Goal: Find specific page/section: Find specific page/section

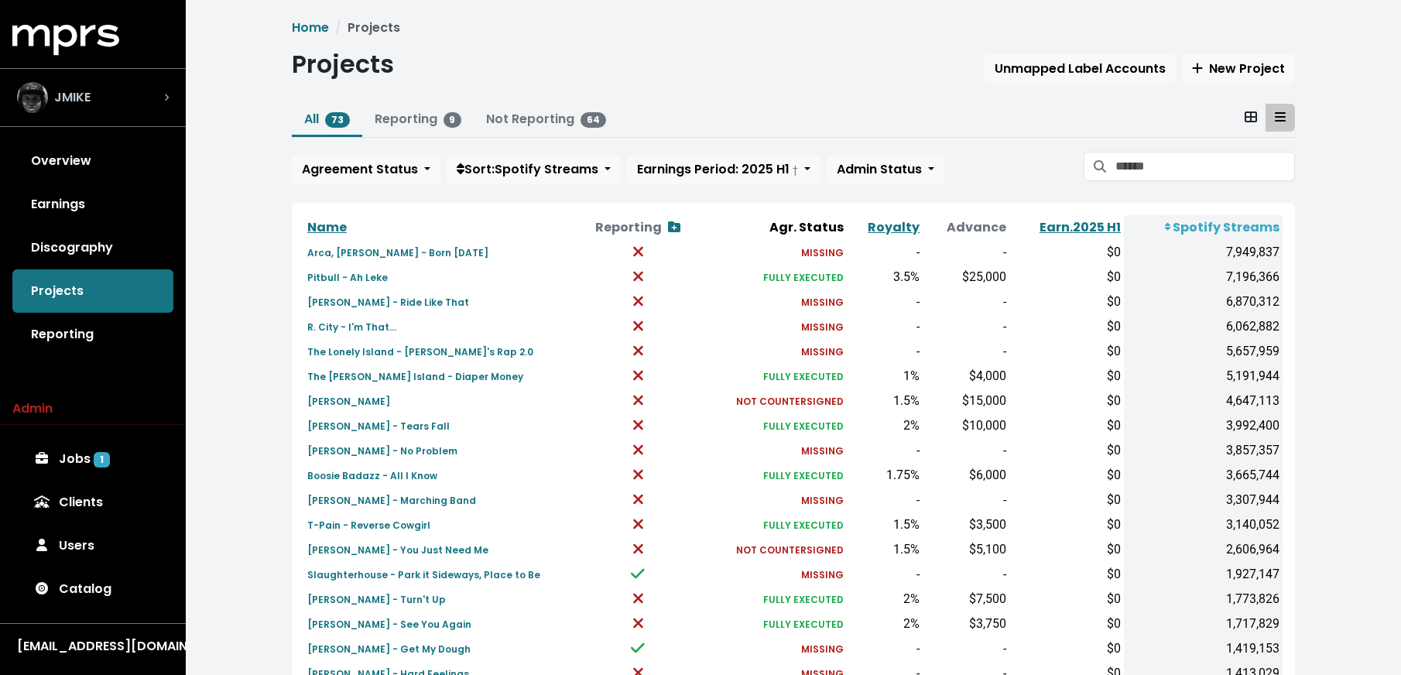
scroll to position [479, 0]
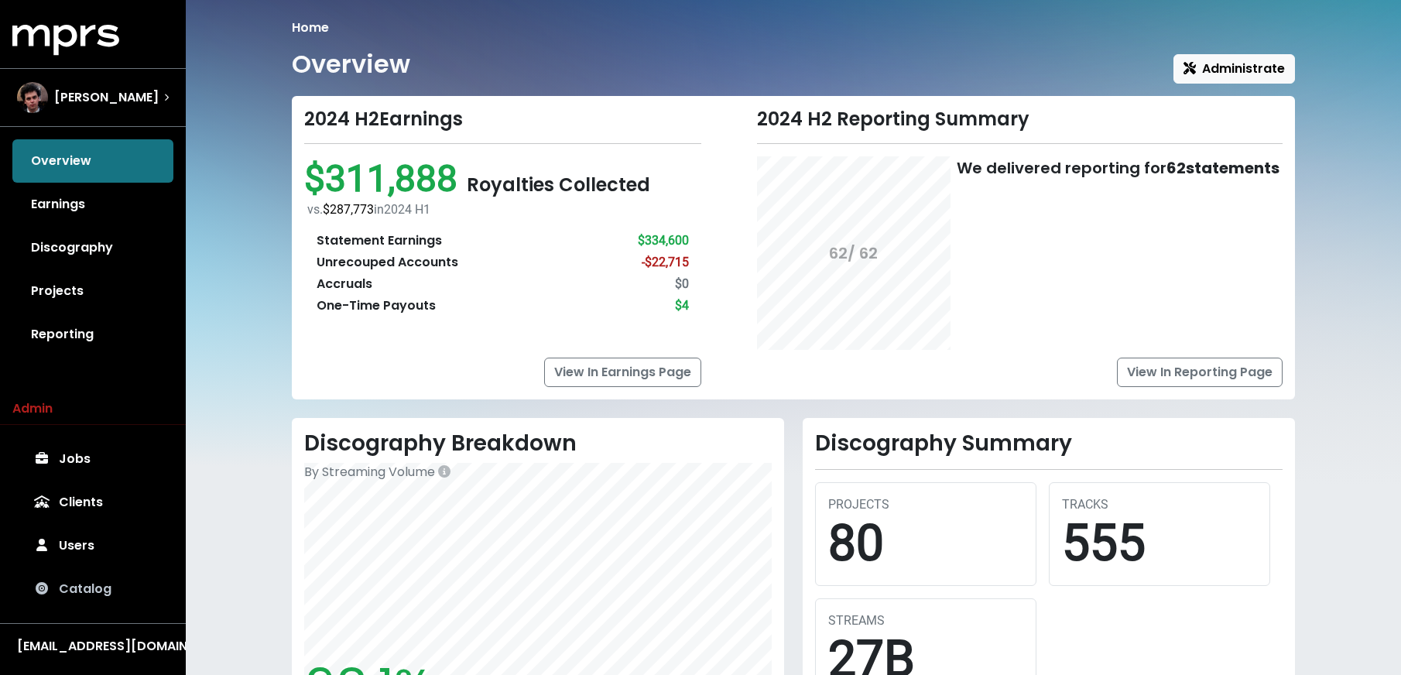
click at [89, 587] on link "Catalog" at bounding box center [92, 588] width 161 height 43
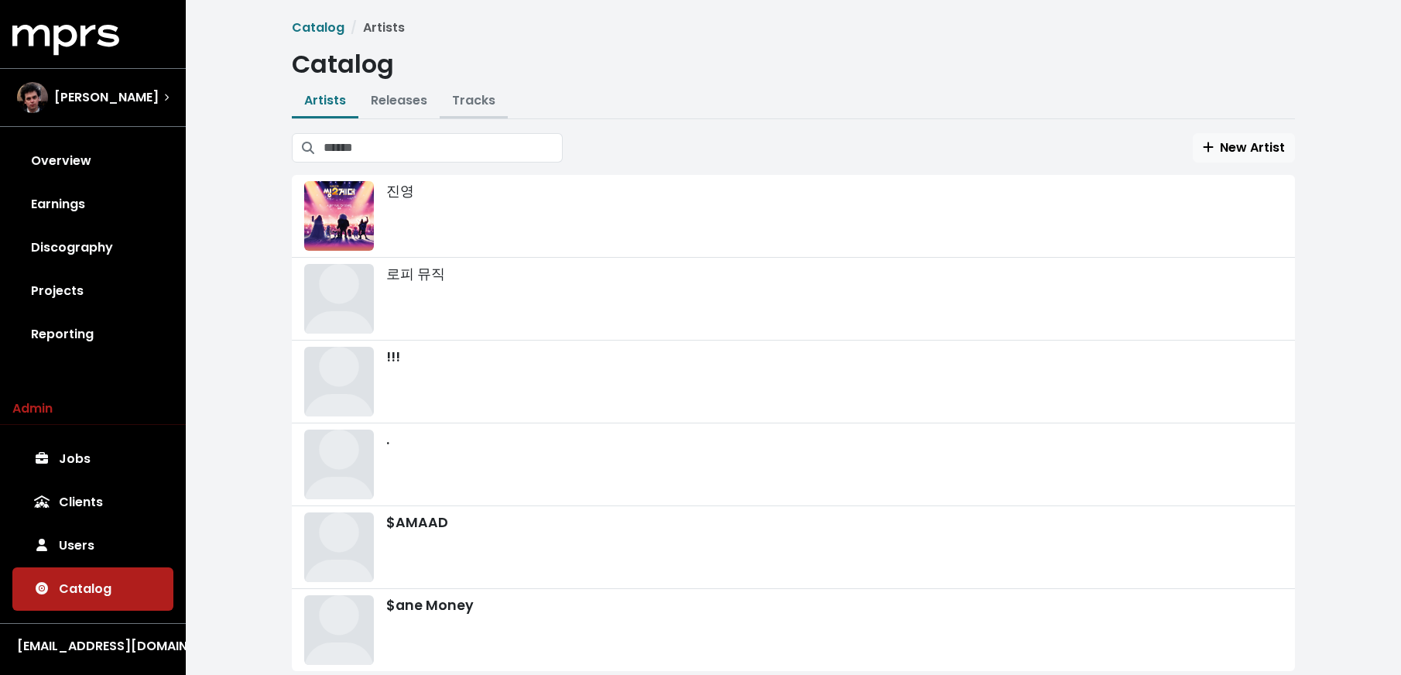
click at [476, 91] on link "Tracks" at bounding box center [473, 100] width 43 height 18
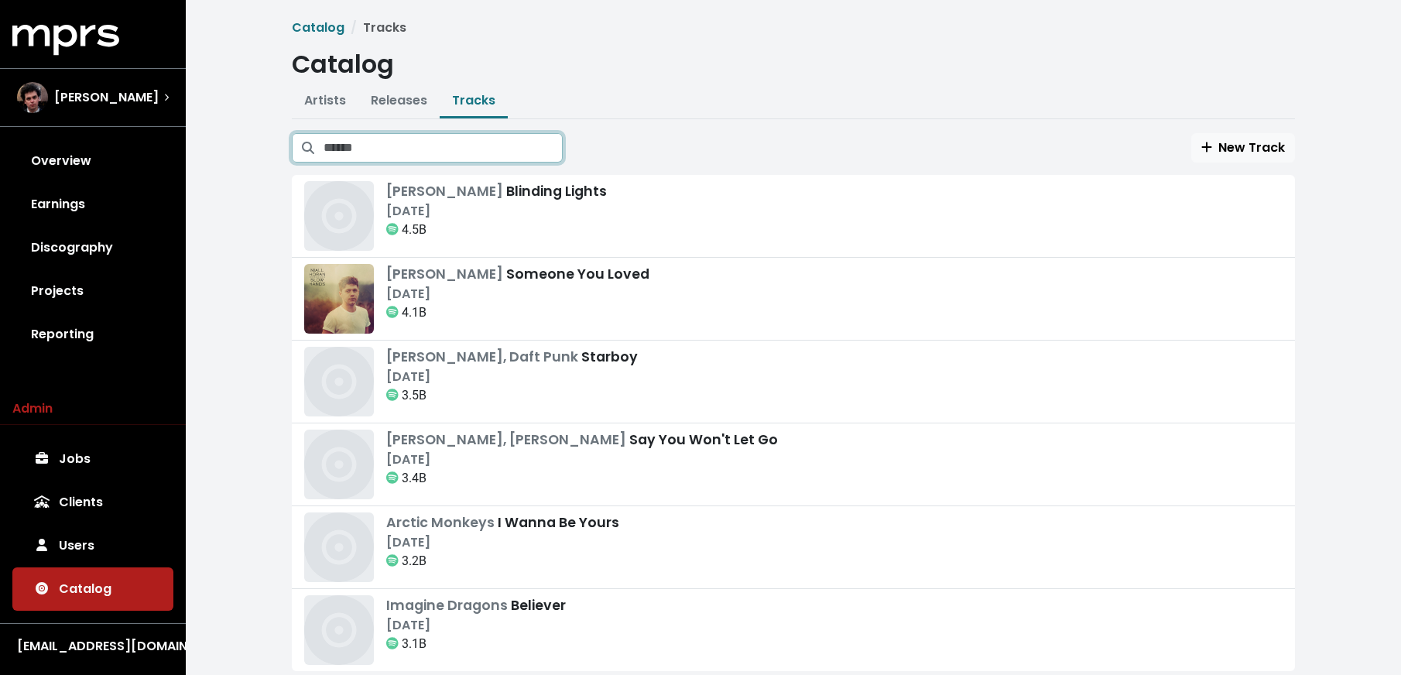
click at [474, 154] on input "Search tracks" at bounding box center [443, 147] width 239 height 29
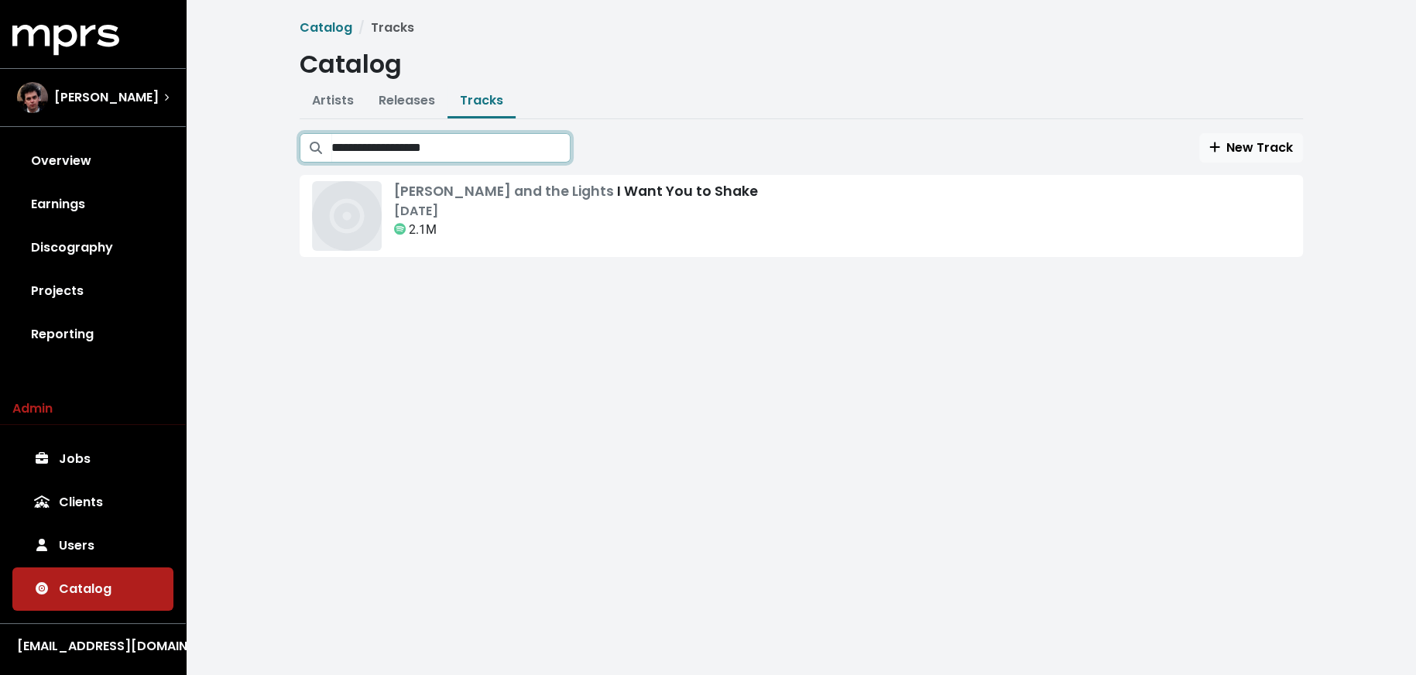
type input "**********"
click at [713, 238] on div "[PERSON_NAME] and the Lights I Want You to Shake [DATE] 2.1M" at bounding box center [801, 216] width 979 height 70
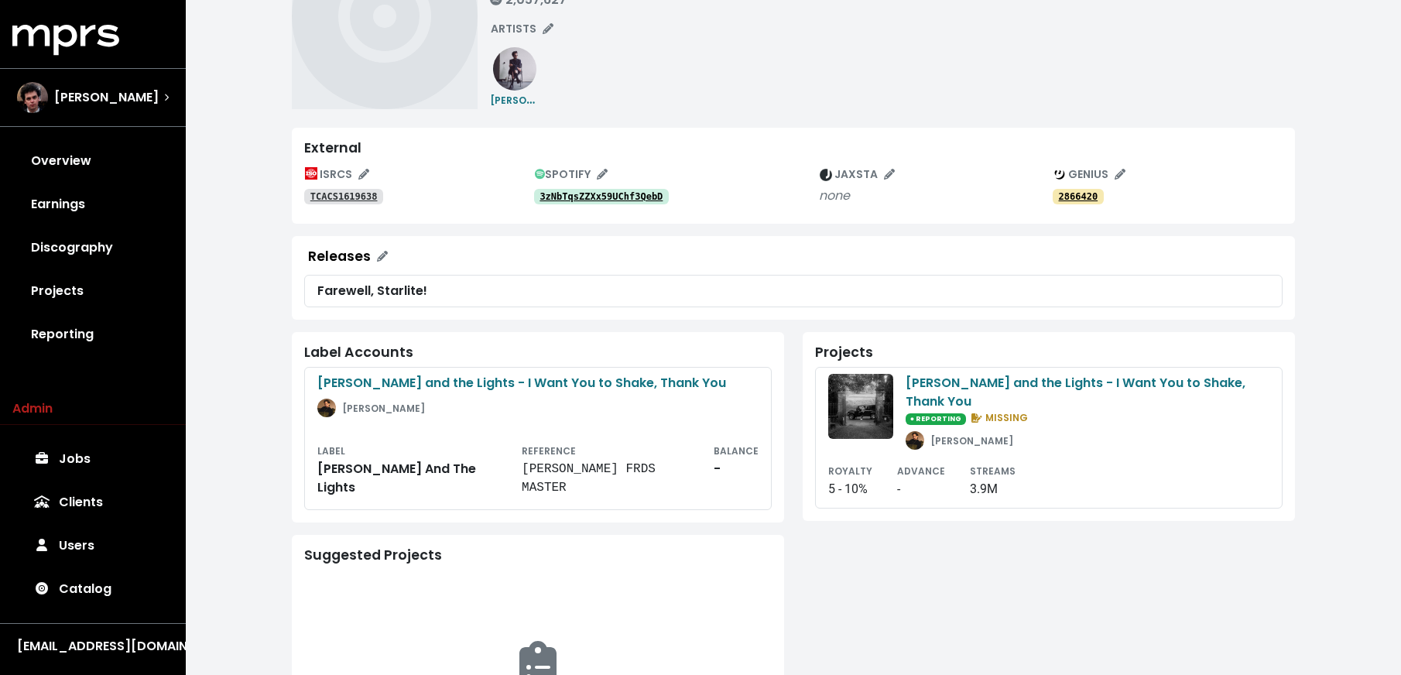
scroll to position [144, 0]
